Goal: Find specific page/section: Find specific page/section

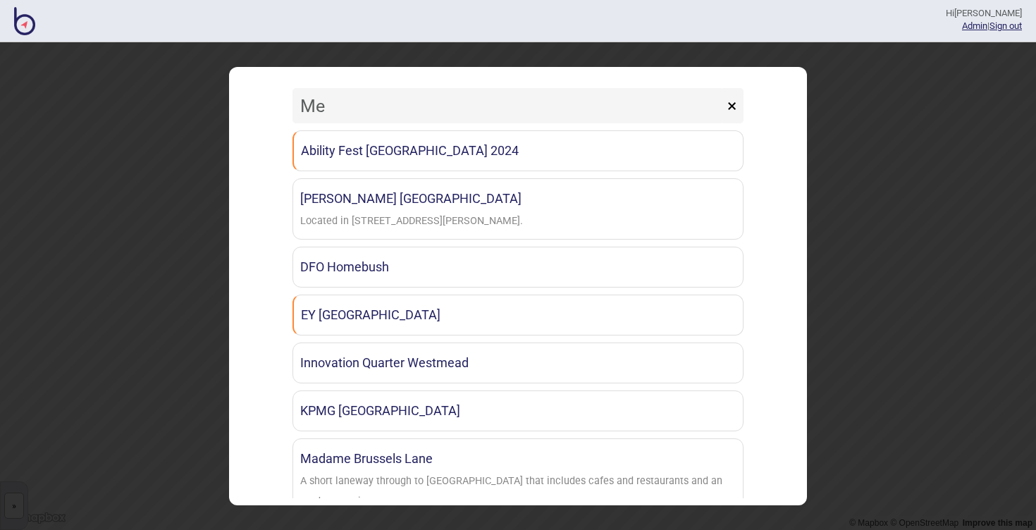
type input "M"
